Goal: Task Accomplishment & Management: Manage account settings

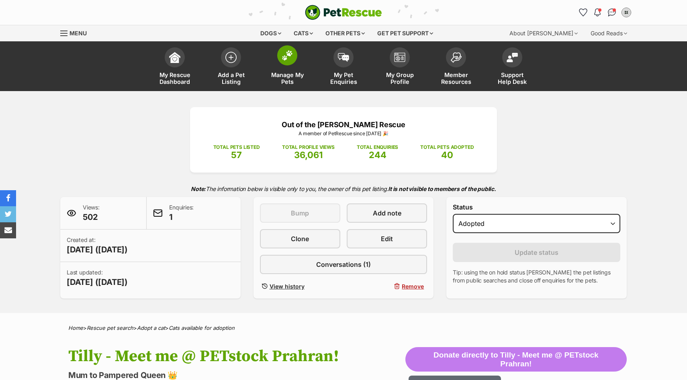
click at [292, 71] on span "Manage My Pets" at bounding box center [287, 78] width 36 height 14
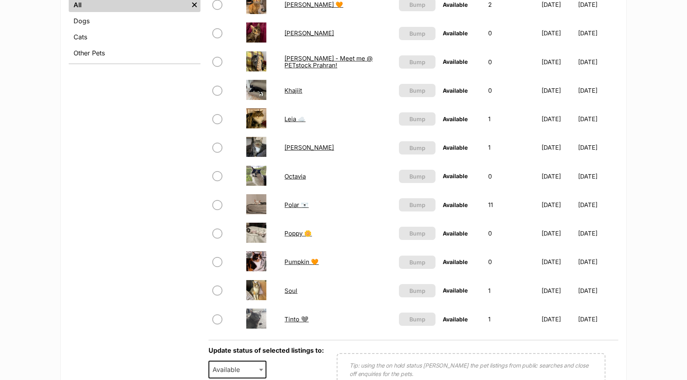
scroll to position [325, 0]
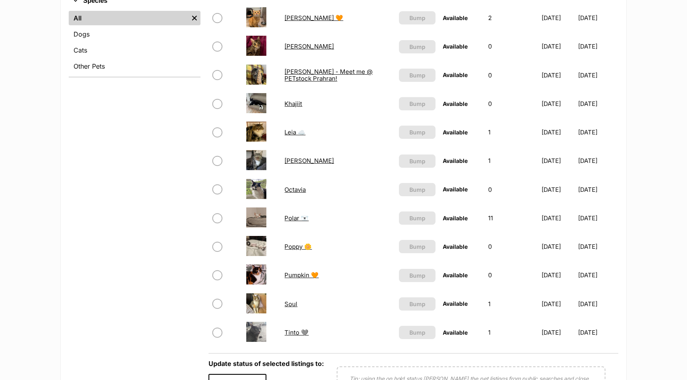
click at [292, 190] on link "Octavia" at bounding box center [294, 190] width 21 height 8
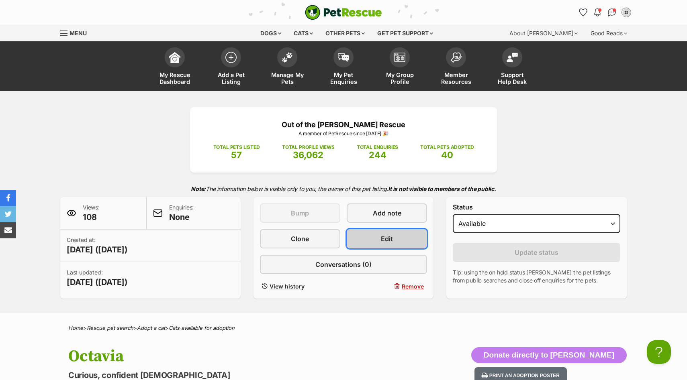
click at [388, 236] on span "Edit" at bounding box center [387, 239] width 12 height 10
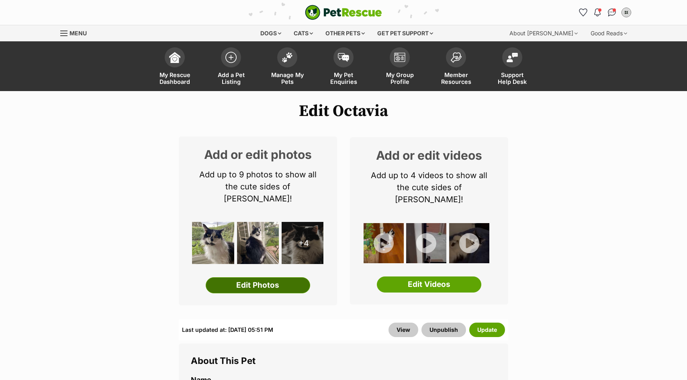
click at [268, 277] on link "Edit Photos" at bounding box center [258, 285] width 104 height 16
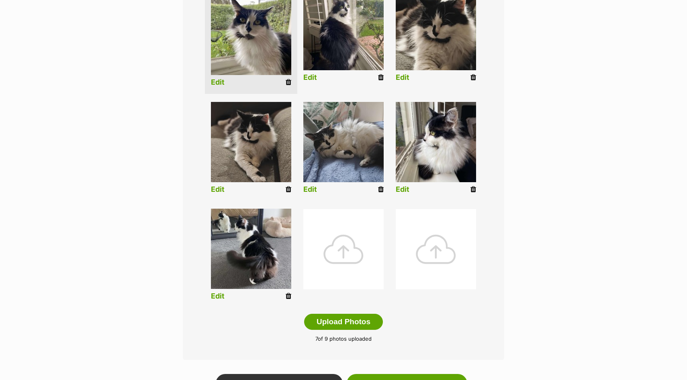
scroll to position [229, 0]
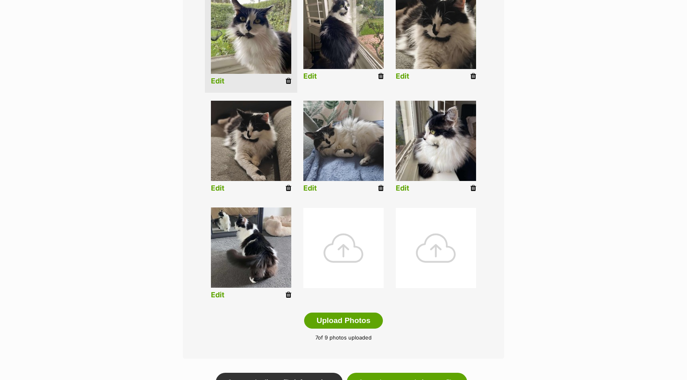
click at [339, 248] on div at bounding box center [343, 248] width 80 height 80
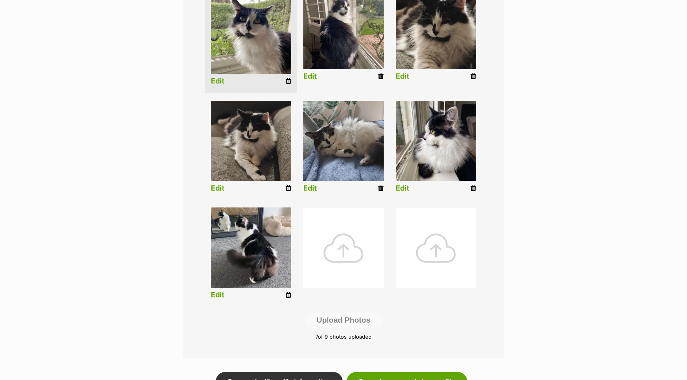
click at [344, 245] on div at bounding box center [343, 248] width 80 height 80
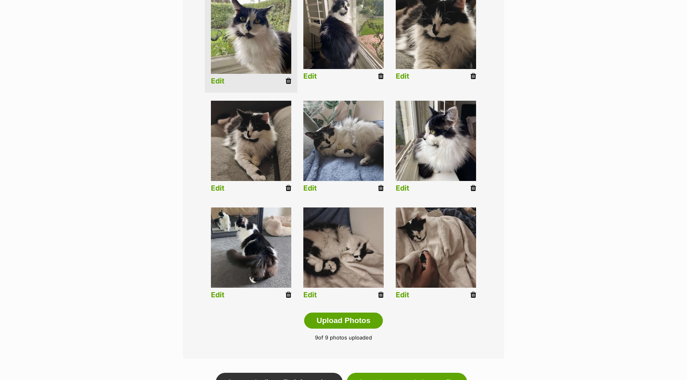
click at [222, 295] on link "Edit" at bounding box center [218, 295] width 14 height 8
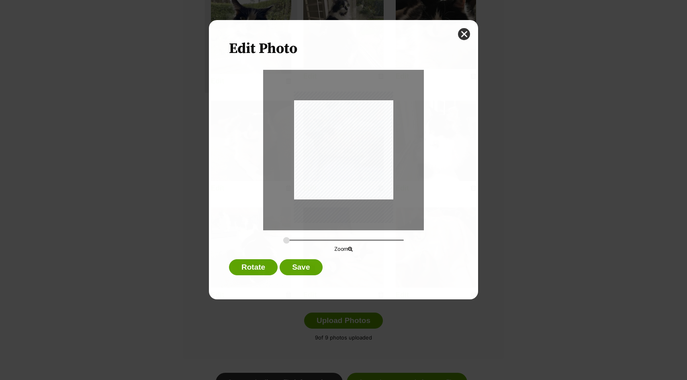
scroll to position [0, 0]
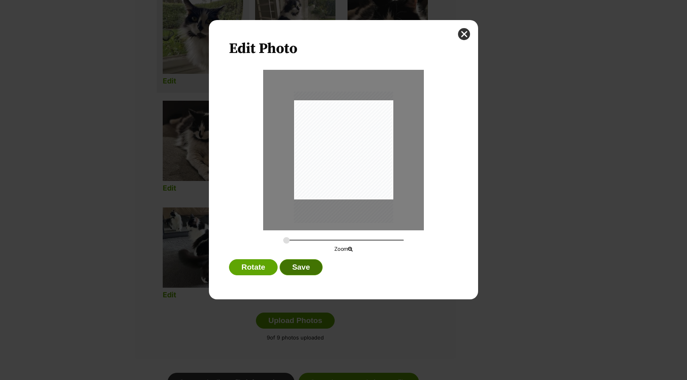
click at [306, 267] on button "Save" at bounding box center [300, 267] width 43 height 16
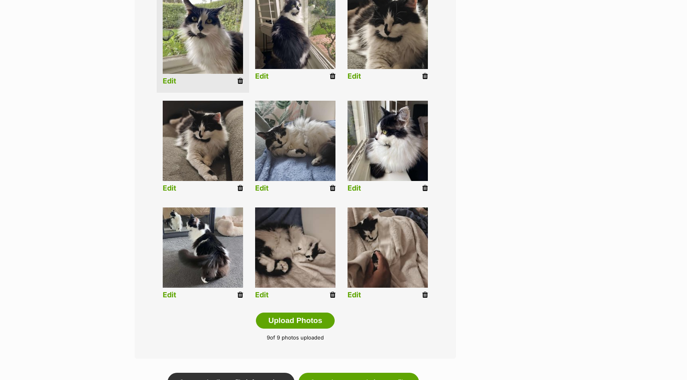
scroll to position [229, 0]
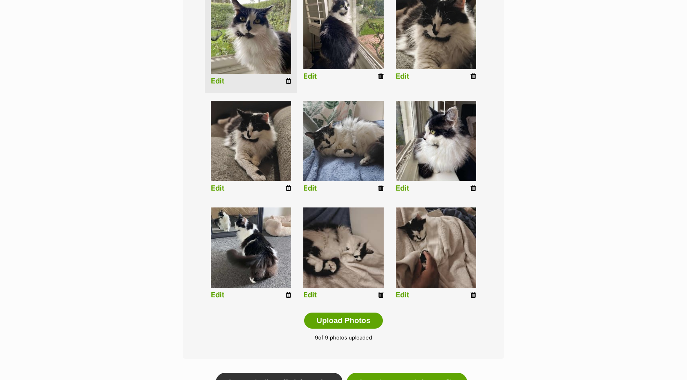
click at [311, 294] on link "Edit" at bounding box center [310, 295] width 14 height 8
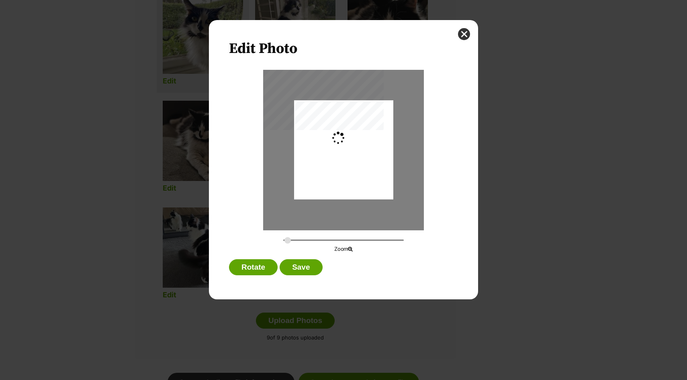
scroll to position [0, 0]
type input "0.3659"
drag, startPoint x: 347, startPoint y: 188, endPoint x: 357, endPoint y: 191, distance: 10.3
click at [357, 191] on div "Dialog Window - Close (Press escape to close)" at bounding box center [353, 149] width 132 height 99
click at [307, 265] on button "Save" at bounding box center [300, 267] width 43 height 16
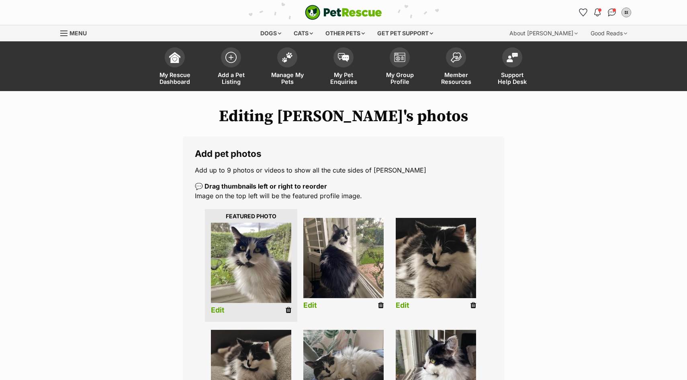
scroll to position [229, 0]
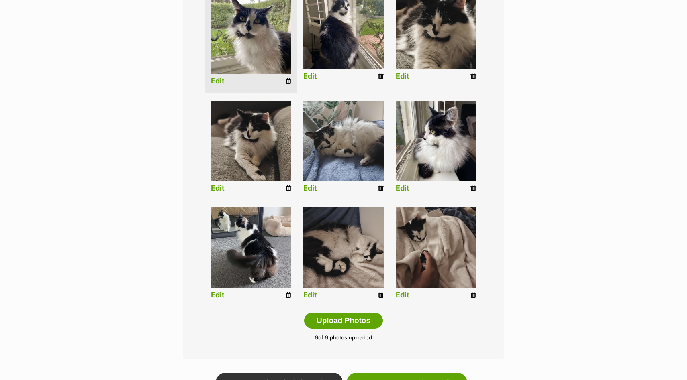
click at [310, 297] on link "Edit" at bounding box center [310, 295] width 14 height 8
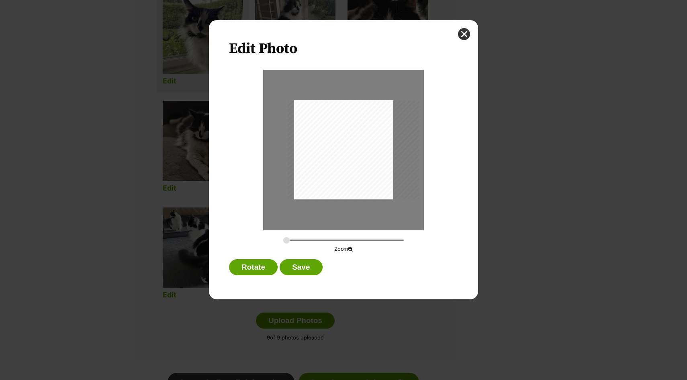
scroll to position [0, 0]
click at [345, 189] on div "Dialog Window - Close (Press escape to close)" at bounding box center [351, 149] width 132 height 99
click at [311, 262] on button "Save" at bounding box center [300, 267] width 43 height 16
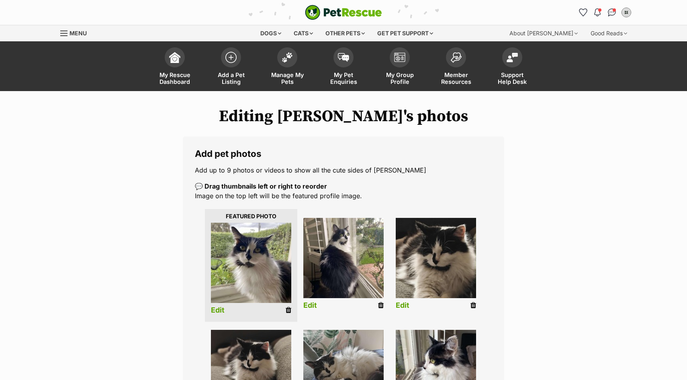
scroll to position [229, 0]
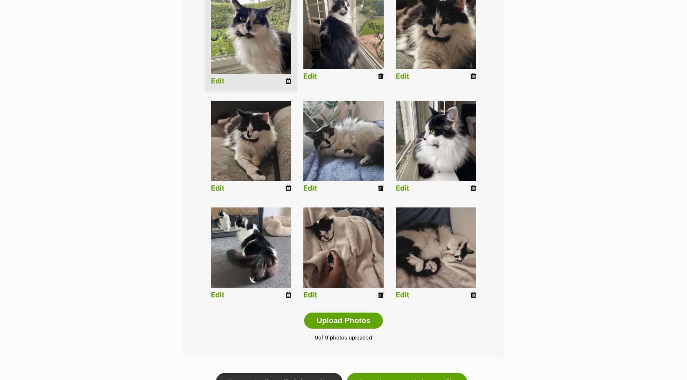
click at [309, 296] on link "Edit" at bounding box center [310, 295] width 14 height 8
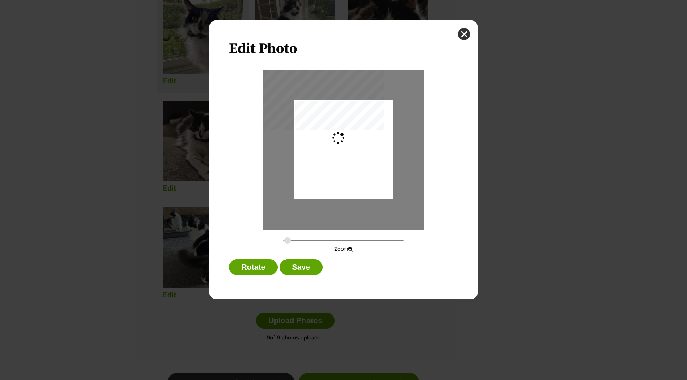
scroll to position [0, 0]
type input "0.2744"
drag, startPoint x: 341, startPoint y: 165, endPoint x: 340, endPoint y: 157, distance: 8.9
click at [340, 157] on div "Dialog Window - Close (Press escape to close)" at bounding box center [343, 141] width 99 height 132
click at [298, 269] on button "Save" at bounding box center [300, 267] width 43 height 16
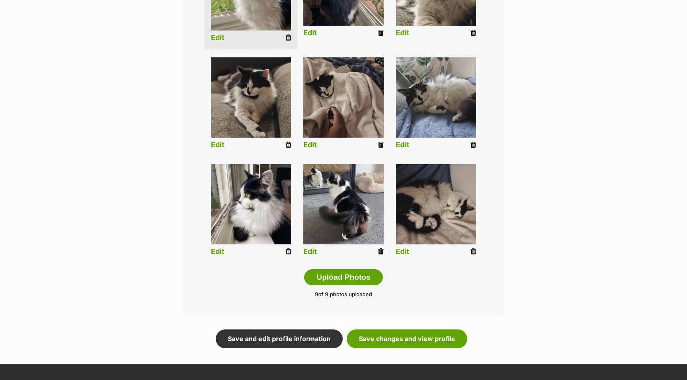
scroll to position [275, 0]
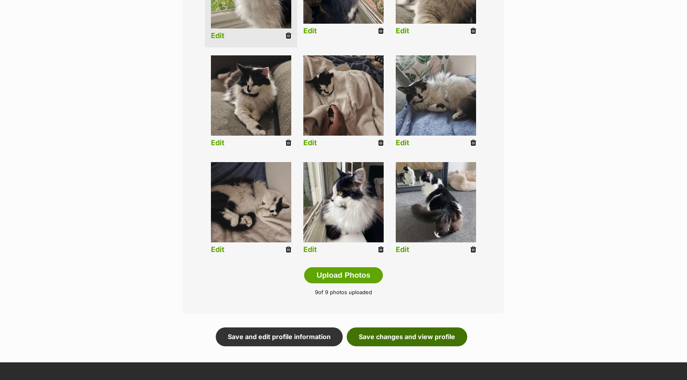
click at [400, 341] on link "Save changes and view profile" at bounding box center [407, 337] width 120 height 18
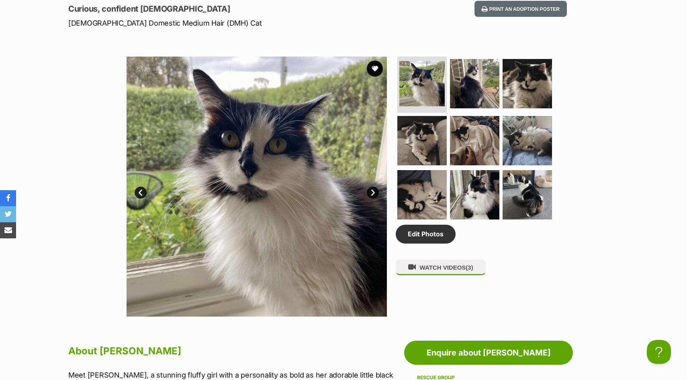
scroll to position [357, 0]
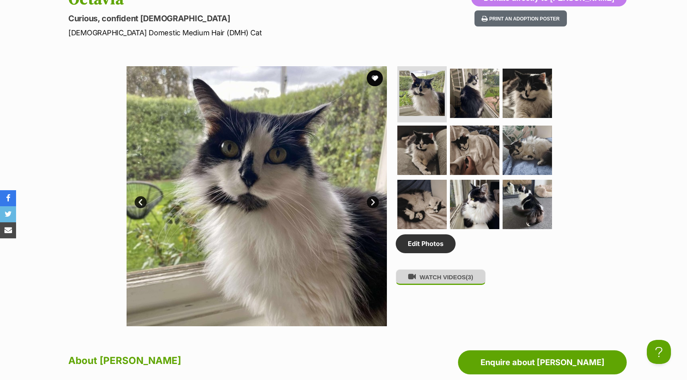
click at [463, 285] on button "WATCH VIDEOS (3)" at bounding box center [441, 277] width 90 height 16
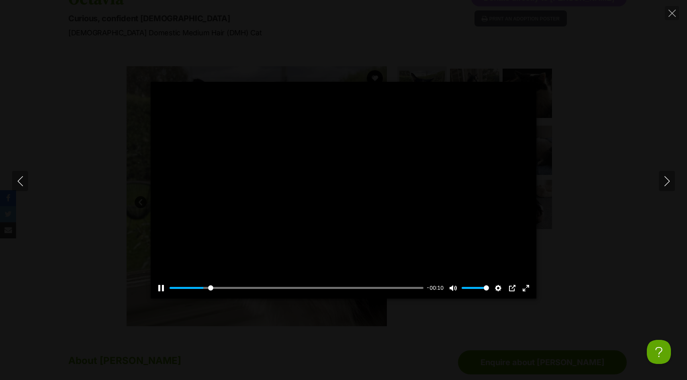
scroll to position [0, 0]
click at [367, 287] on input "Seek" at bounding box center [296, 288] width 254 height 8
click at [406, 287] on input "Seek" at bounding box center [296, 288] width 254 height 8
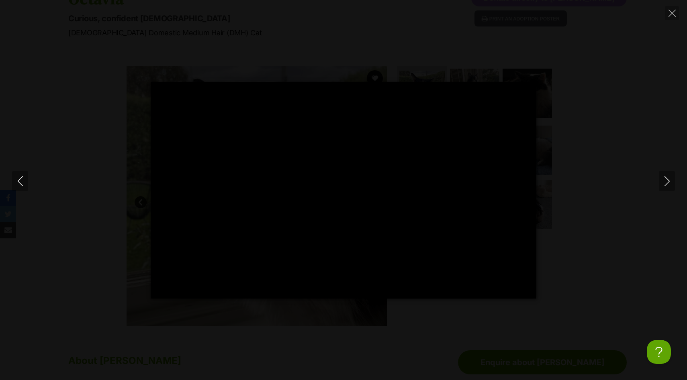
type input "100"
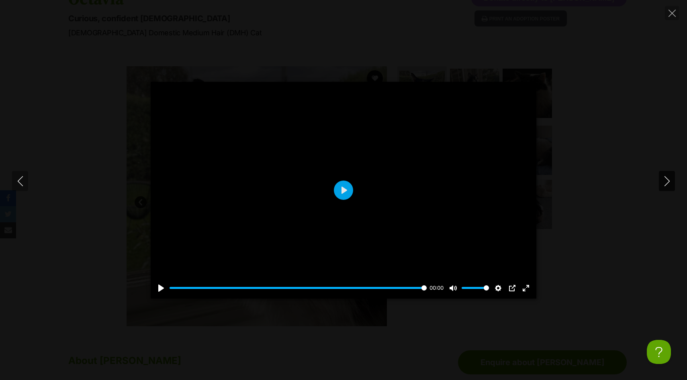
click at [661, 182] on button "Next" at bounding box center [667, 181] width 16 height 20
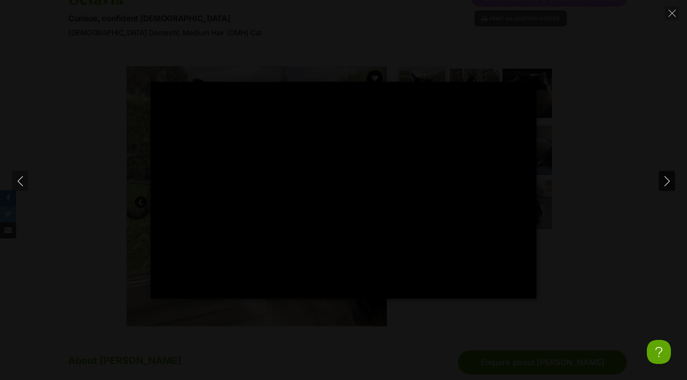
click at [665, 182] on icon "Next" at bounding box center [667, 181] width 10 height 10
type input "56.17"
type input "100"
click at [673, 16] on button "Close" at bounding box center [672, 13] width 14 height 14
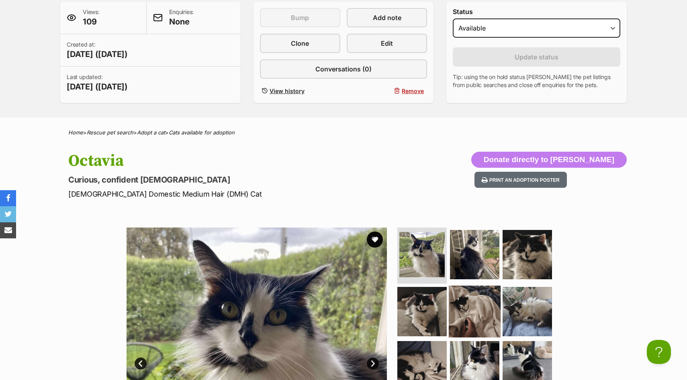
scroll to position [116, 0]
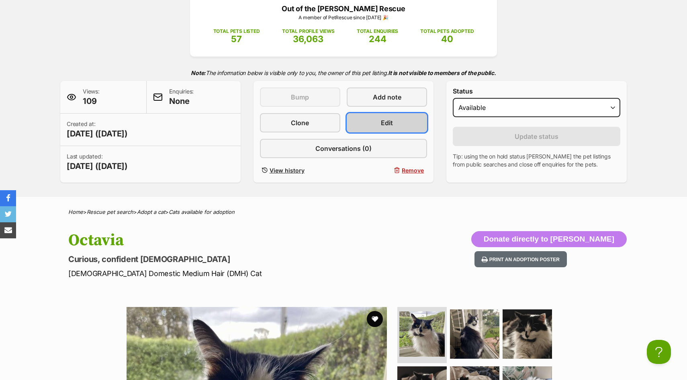
click at [408, 115] on link "Edit" at bounding box center [387, 122] width 80 height 19
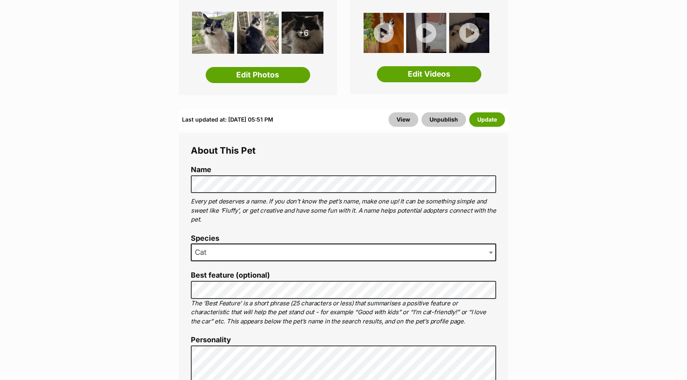
scroll to position [191, 0]
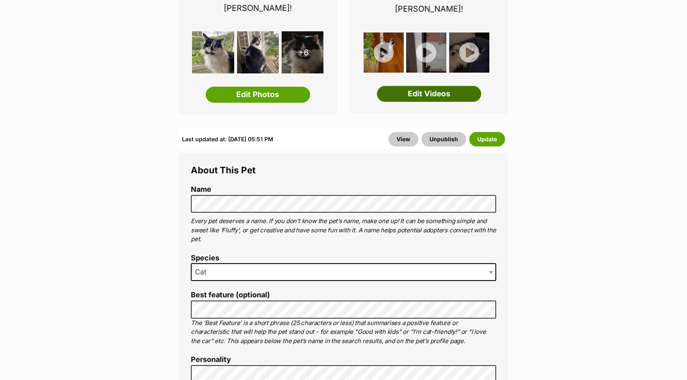
click at [426, 86] on link "Edit Videos" at bounding box center [429, 94] width 104 height 16
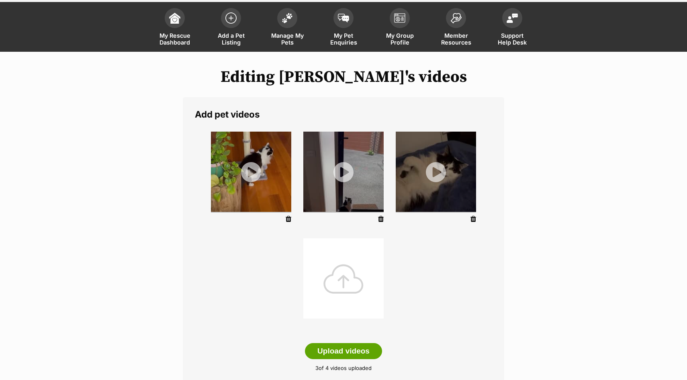
scroll to position [45, 0]
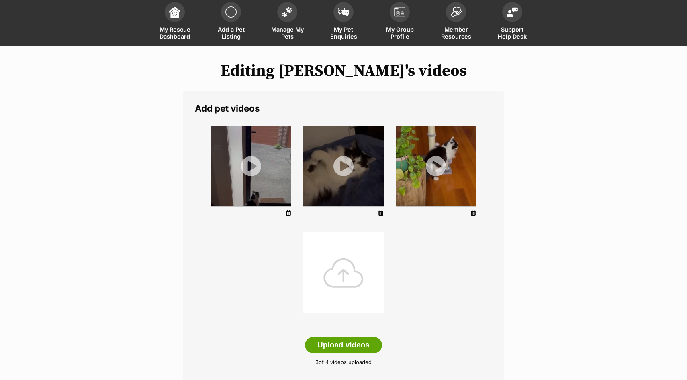
click at [433, 169] on img at bounding box center [436, 166] width 80 height 80
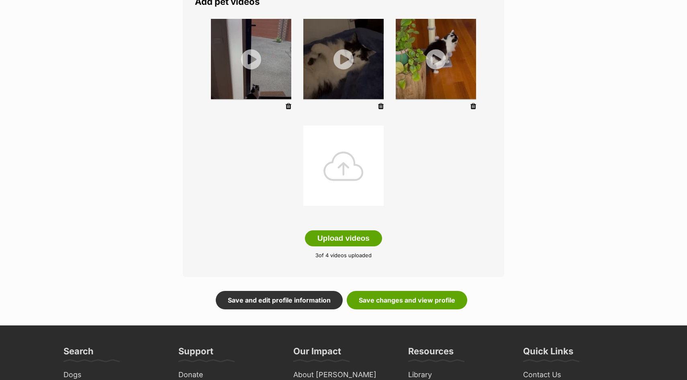
scroll to position [151, 0]
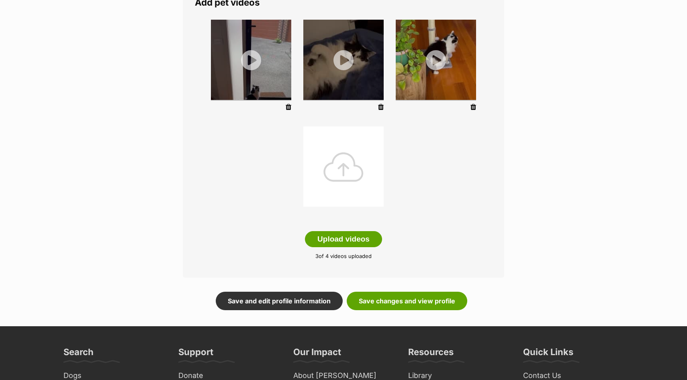
click at [420, 318] on main "Editing [PERSON_NAME]'s videos Add pet videos Upload videos 3 of 4 videos uploa…" at bounding box center [343, 133] width 687 height 387
click at [420, 309] on link "Save changes and view profile" at bounding box center [407, 301] width 120 height 18
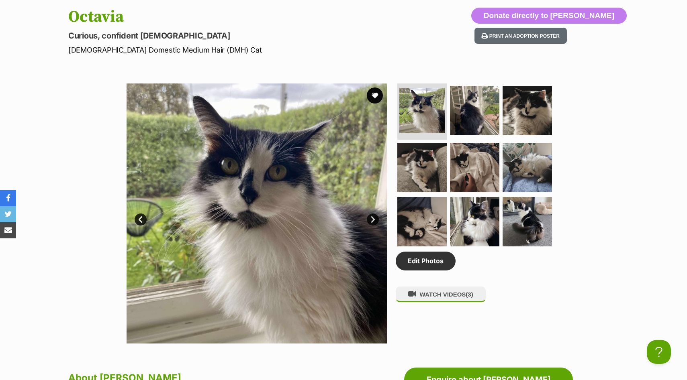
scroll to position [342, 0]
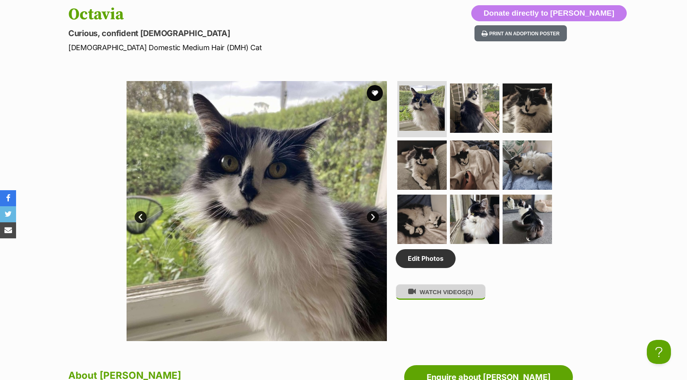
click at [469, 300] on button "WATCH VIDEOS (3)" at bounding box center [441, 292] width 90 height 16
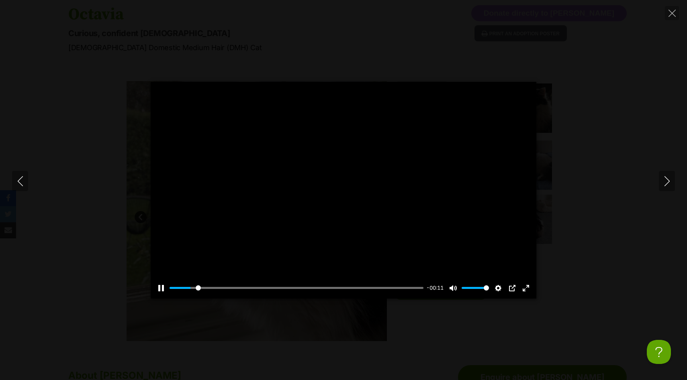
scroll to position [0, 0]
click at [255, 286] on input "Seek" at bounding box center [296, 288] width 254 height 8
click at [221, 288] on input "Seek" at bounding box center [296, 288] width 254 height 8
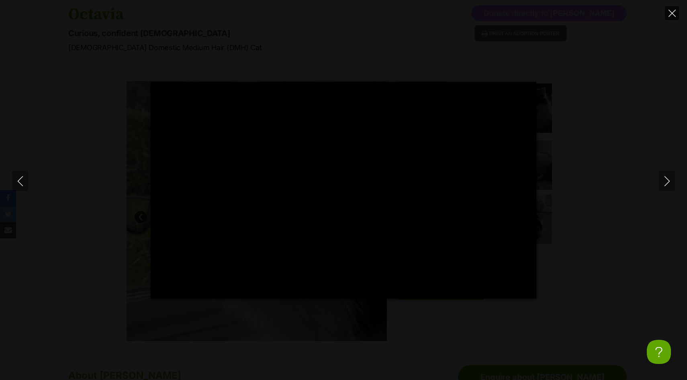
click at [671, 16] on icon "Close" at bounding box center [671, 13] width 7 height 7
type input "36.65"
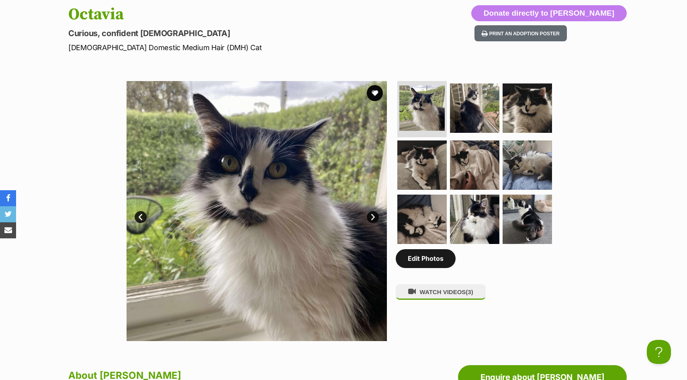
click at [438, 267] on link "Edit Photos" at bounding box center [426, 258] width 60 height 18
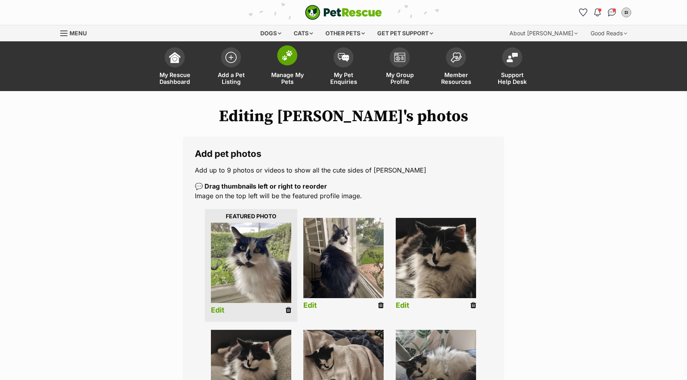
click at [286, 65] on span at bounding box center [287, 55] width 20 height 20
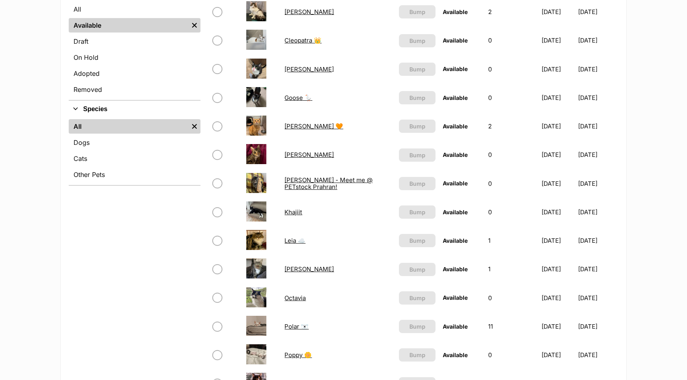
scroll to position [326, 0]
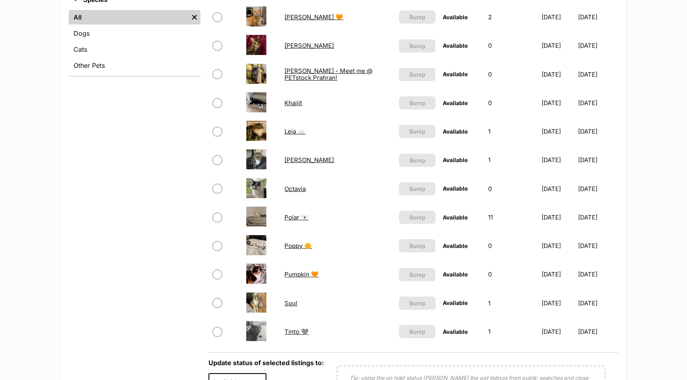
click at [298, 190] on link "Octavia" at bounding box center [294, 189] width 21 height 8
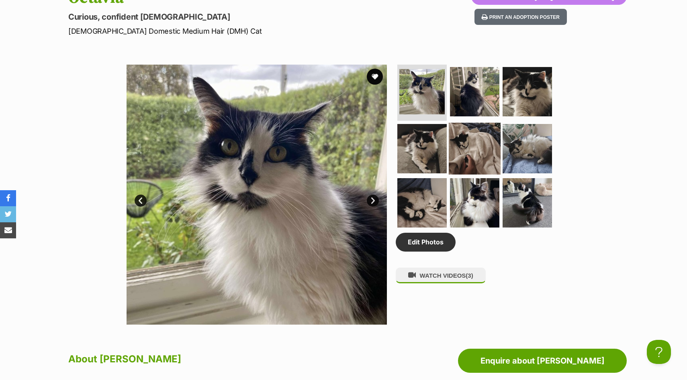
click at [472, 157] on img at bounding box center [475, 148] width 52 height 52
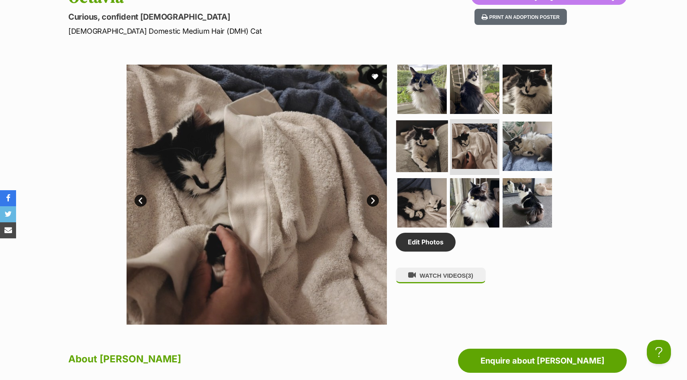
click at [436, 150] on img at bounding box center [422, 146] width 52 height 52
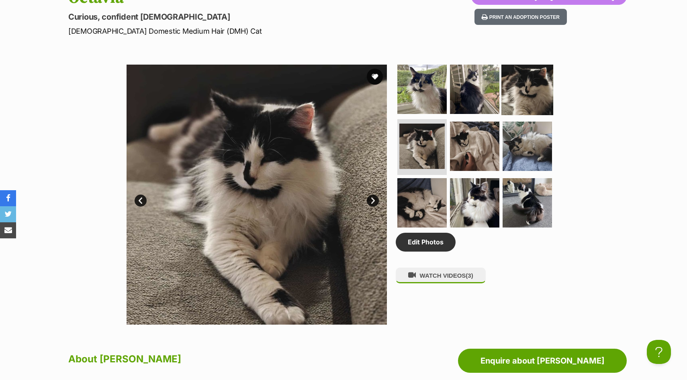
click at [542, 89] on img at bounding box center [527, 89] width 52 height 52
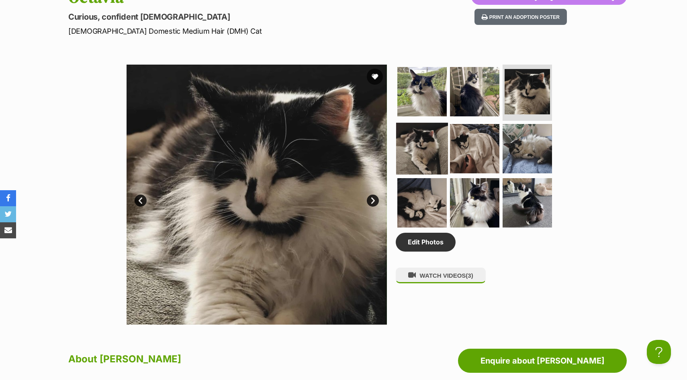
click at [429, 151] on img at bounding box center [422, 148] width 52 height 52
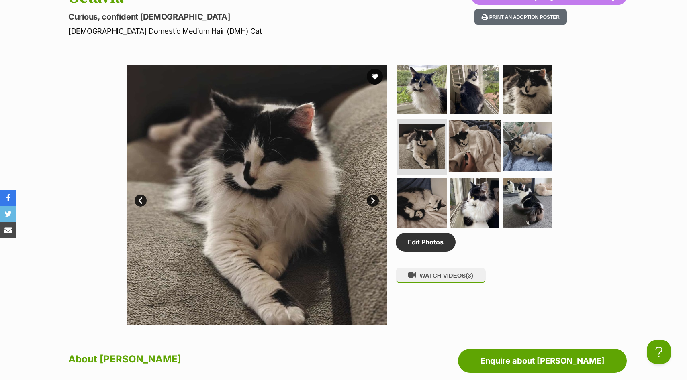
click at [475, 153] on img at bounding box center [475, 146] width 52 height 52
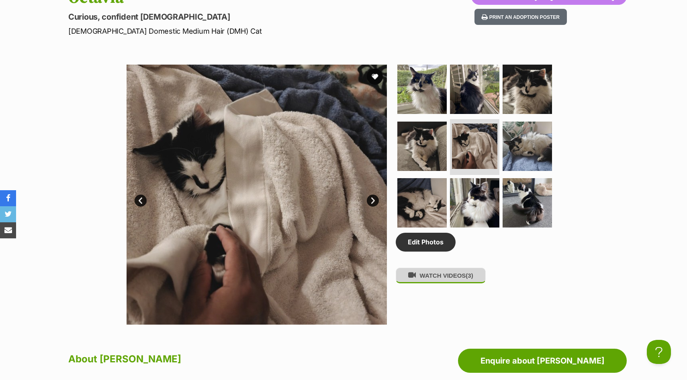
click at [448, 279] on button "WATCH VIDEOS (3)" at bounding box center [441, 276] width 90 height 16
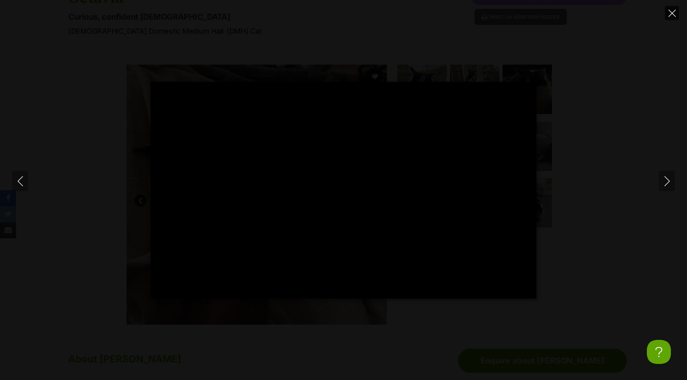
click at [673, 17] on button "Close" at bounding box center [672, 13] width 14 height 14
type input "17.25"
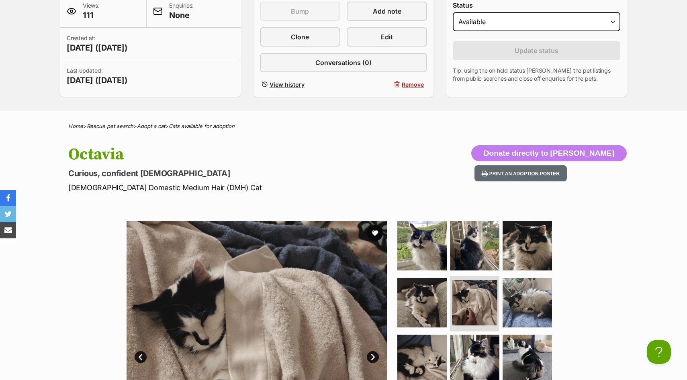
scroll to position [198, 0]
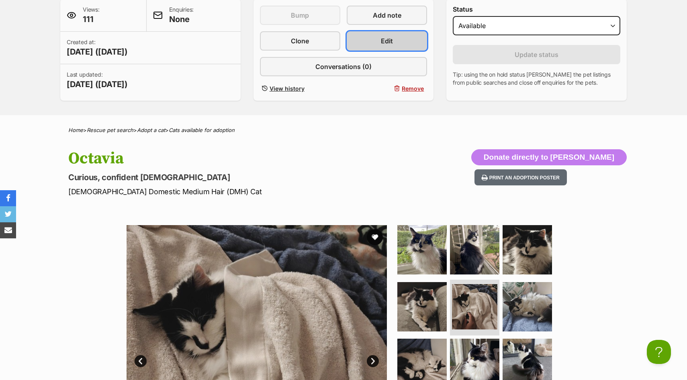
click at [392, 46] on link "Edit" at bounding box center [387, 40] width 80 height 19
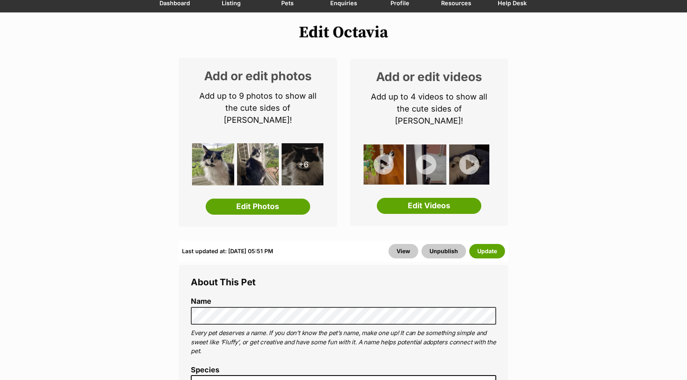
scroll to position [112, 0]
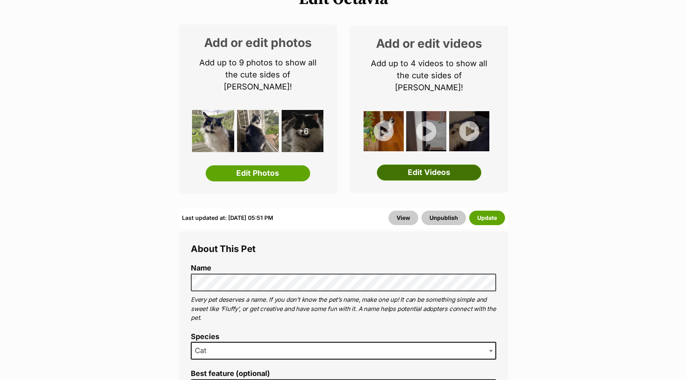
click at [424, 168] on link "Edit Videos" at bounding box center [429, 173] width 104 height 16
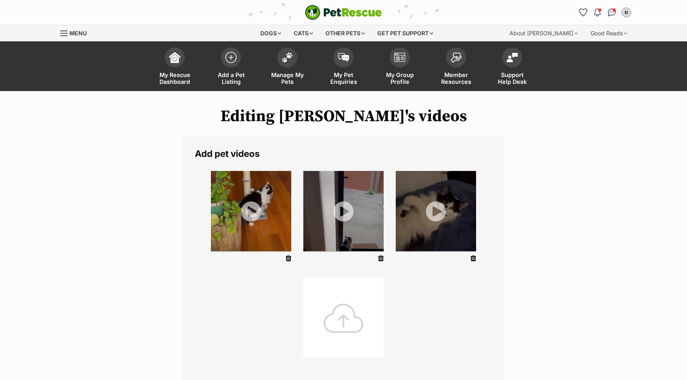
click at [290, 259] on icon at bounding box center [289, 258] width 6 height 7
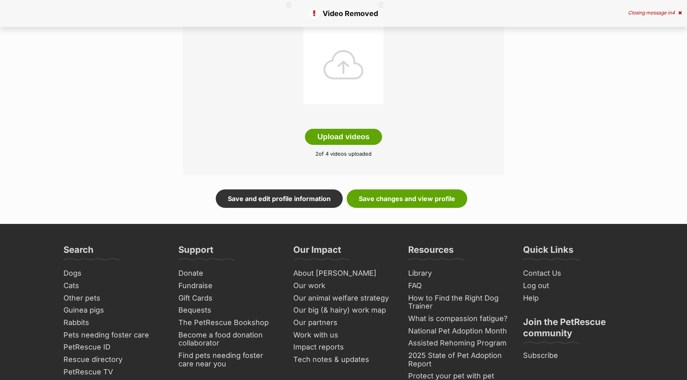
scroll to position [293, 0]
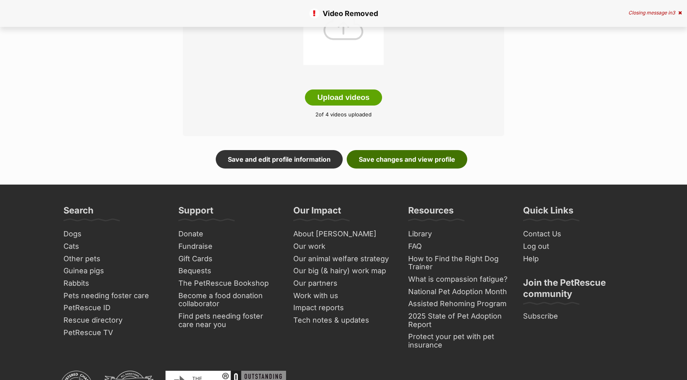
click at [409, 153] on link "Save changes and view profile" at bounding box center [407, 159] width 120 height 18
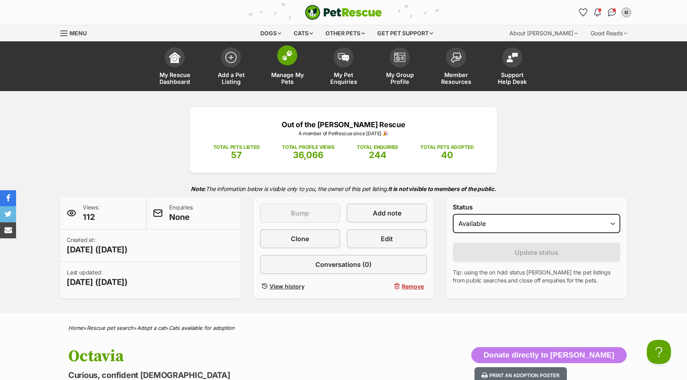
click at [296, 77] on span "Manage My Pets" at bounding box center [287, 78] width 36 height 14
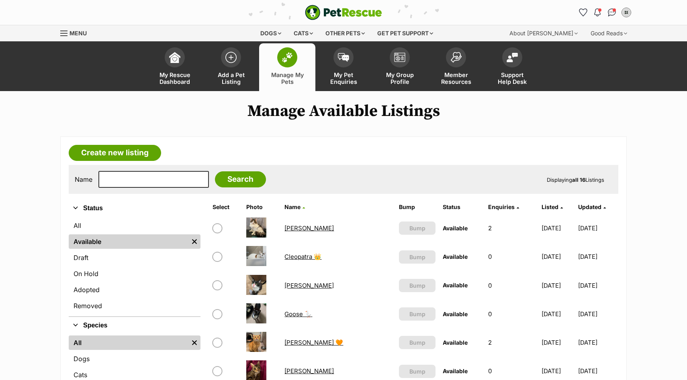
click at [296, 315] on link "Goose 🪿" at bounding box center [298, 314] width 28 height 8
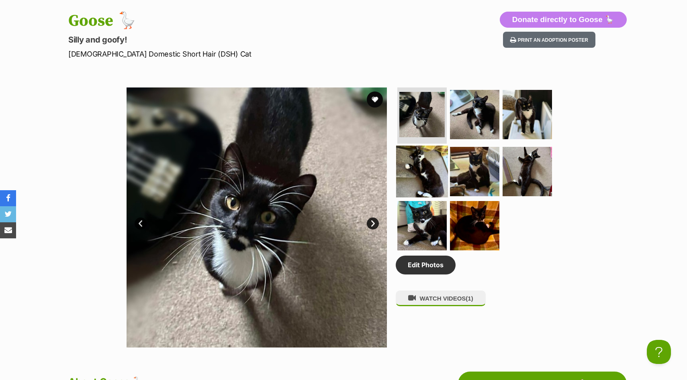
click at [420, 174] on img at bounding box center [422, 171] width 52 height 52
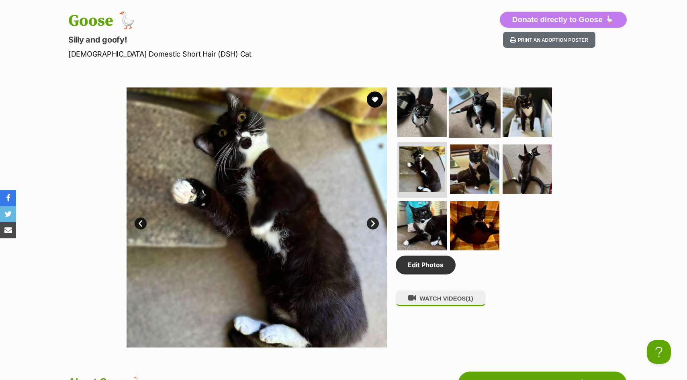
click at [479, 104] on img at bounding box center [475, 112] width 52 height 52
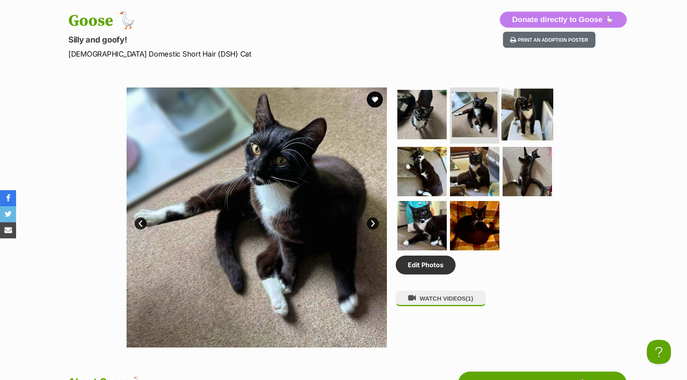
click at [514, 106] on img at bounding box center [527, 115] width 52 height 52
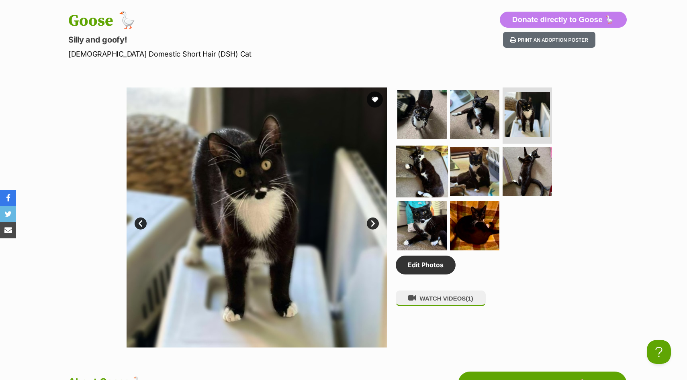
click at [421, 164] on img at bounding box center [422, 171] width 52 height 52
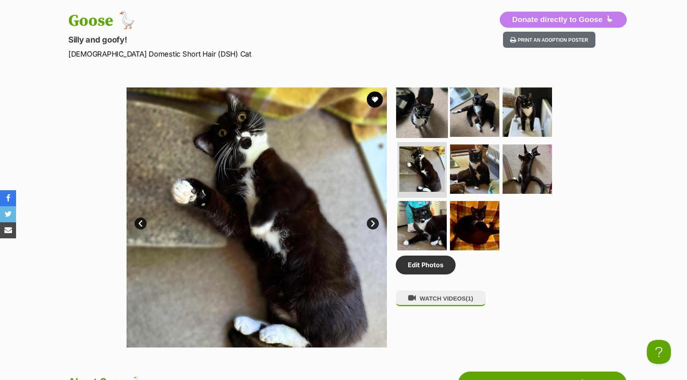
click at [436, 112] on img at bounding box center [422, 112] width 52 height 52
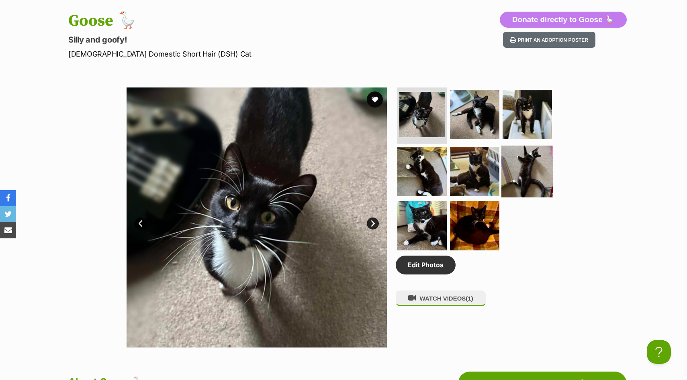
click at [517, 162] on img at bounding box center [527, 171] width 52 height 52
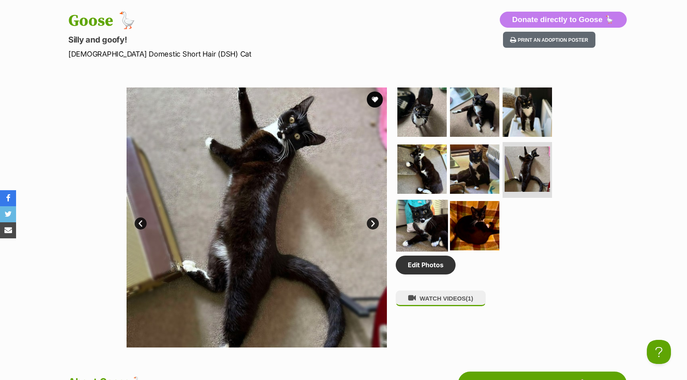
click at [417, 216] on img at bounding box center [422, 226] width 52 height 52
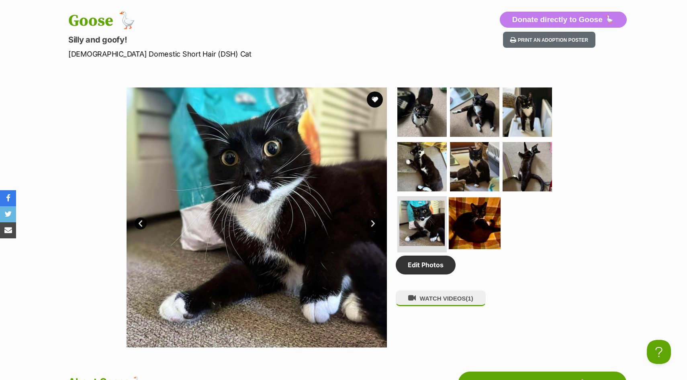
click at [480, 218] on img at bounding box center [475, 224] width 52 height 52
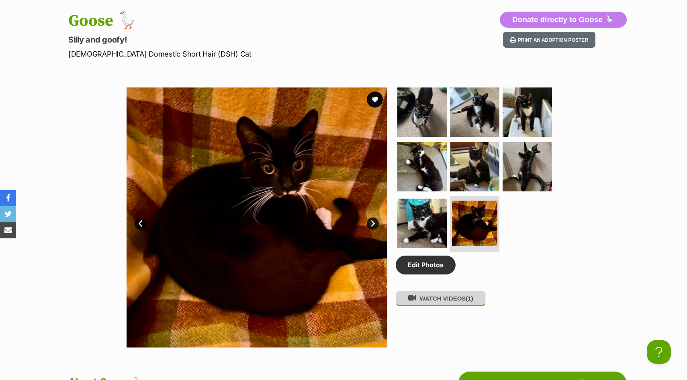
click at [429, 306] on button "WATCH VIDEOS (1)" at bounding box center [441, 299] width 90 height 16
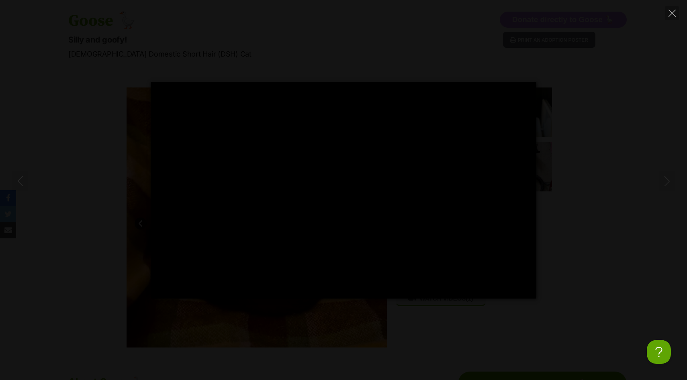
type input "100"
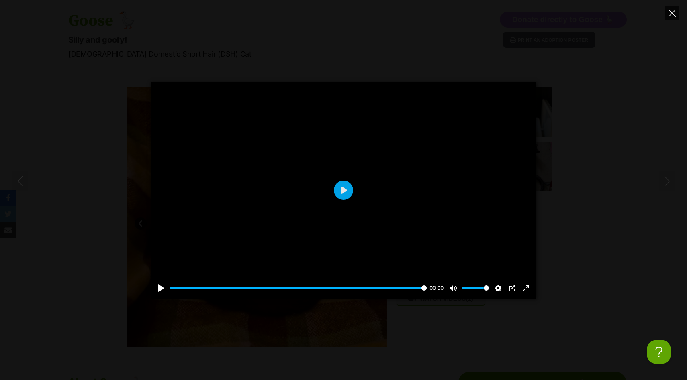
click at [676, 10] on button "Close" at bounding box center [672, 13] width 14 height 14
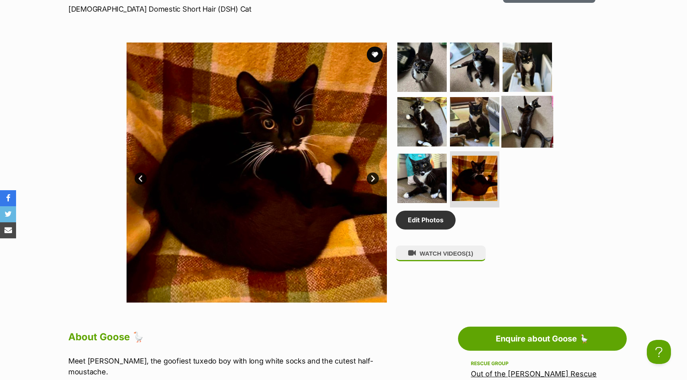
click at [546, 127] on img at bounding box center [527, 122] width 52 height 52
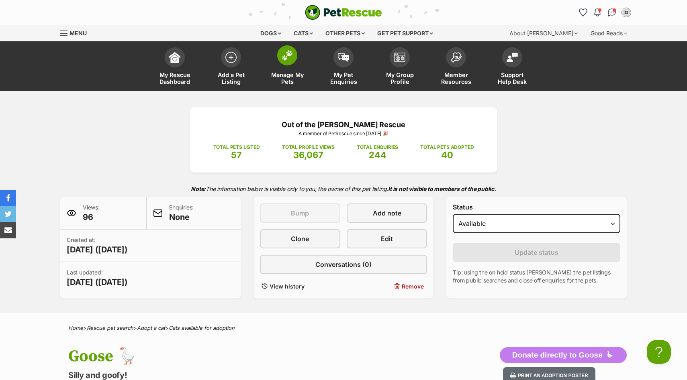
click at [276, 80] on span "Manage My Pets" at bounding box center [287, 78] width 36 height 14
